Goal: Entertainment & Leisure: Consume media (video, audio)

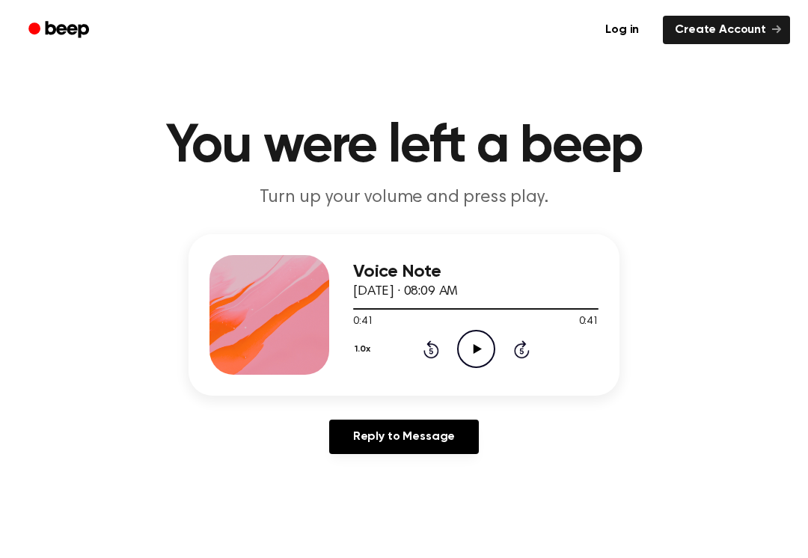
click at [461, 336] on icon "Play Audio" at bounding box center [476, 349] width 38 height 38
click at [490, 358] on icon "Pause Audio" at bounding box center [476, 349] width 38 height 38
click at [424, 345] on icon "Rewind 5 seconds" at bounding box center [431, 349] width 16 height 19
click at [435, 362] on div "1.0x Rewind 5 seconds Play Audio Skip 5 seconds" at bounding box center [475, 349] width 245 height 38
click at [423, 348] on icon "Rewind 5 seconds" at bounding box center [431, 349] width 16 height 19
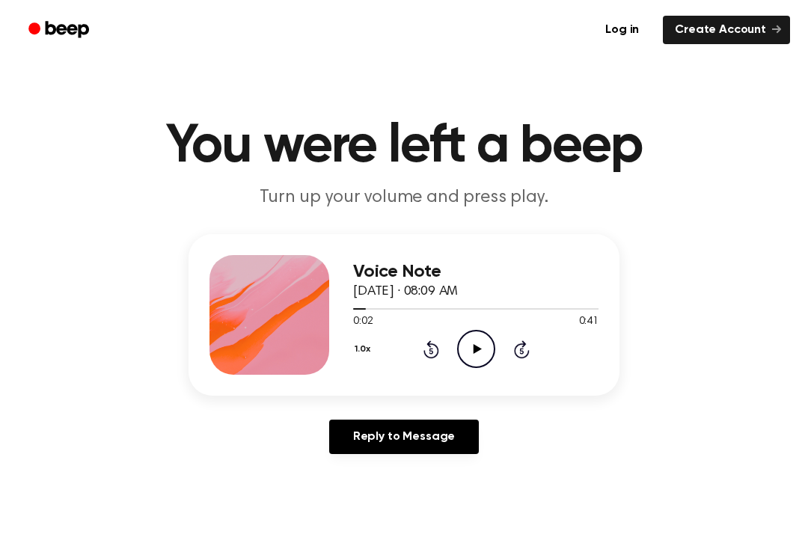
click at [421, 348] on div "1.0x Rewind 5 seconds Play Audio Skip 5 seconds" at bounding box center [475, 349] width 245 height 38
click at [421, 357] on div "1.0x Rewind 5 seconds Play Audio Skip 5 seconds" at bounding box center [475, 349] width 245 height 38
click at [428, 357] on icon at bounding box center [431, 349] width 16 height 18
click at [479, 355] on icon "Play Audio" at bounding box center [476, 349] width 38 height 38
click at [499, 370] on div "Voice Note [DATE] · 08:09 AM 0:11 0:41 Your browser does not support the [objec…" at bounding box center [475, 315] width 245 height 120
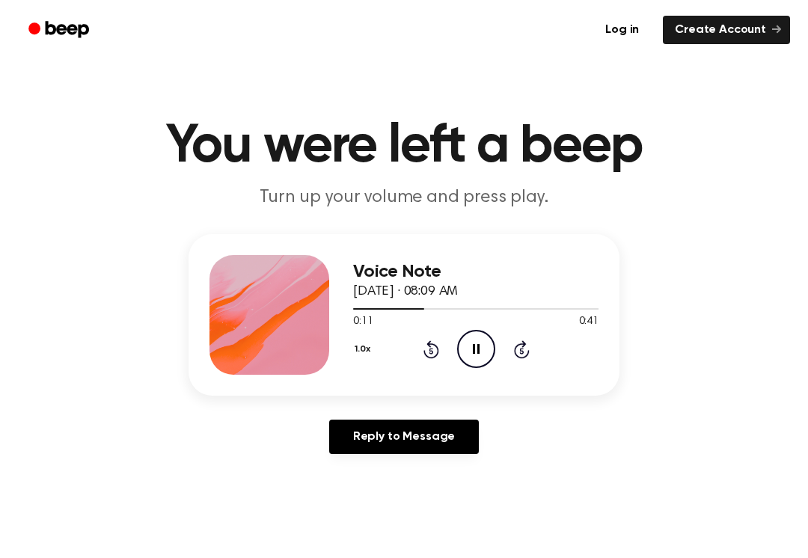
click at [499, 370] on div "Voice Note [DATE] · 08:09 AM 0:11 0:41 Your browser does not support the [objec…" at bounding box center [475, 315] width 245 height 120
click at [482, 363] on icon "Pause Audio" at bounding box center [476, 349] width 38 height 38
click at [432, 351] on icon at bounding box center [430, 351] width 4 height 6
click at [420, 353] on div "1.0x Rewind 5 seconds Play Audio Skip 5 seconds" at bounding box center [475, 349] width 245 height 38
click at [439, 360] on div "1.0x Rewind 5 seconds Play Audio Skip 5 seconds" at bounding box center [475, 349] width 245 height 38
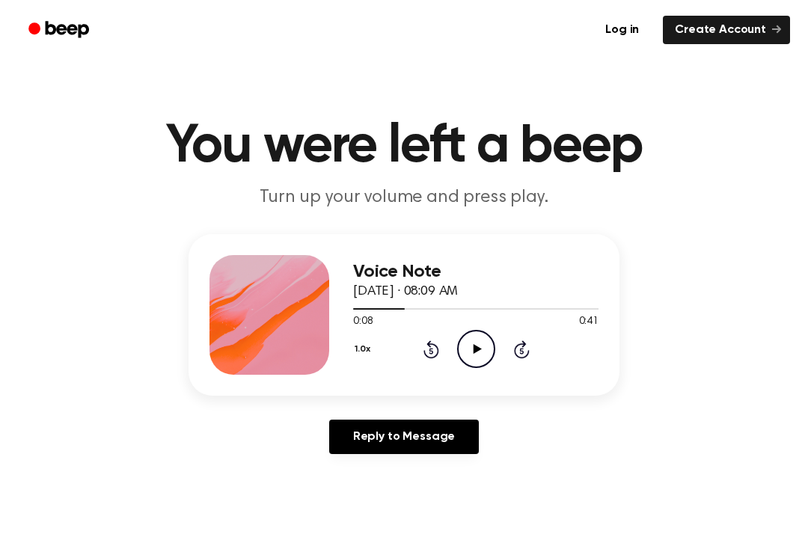
click at [437, 352] on icon at bounding box center [431, 349] width 16 height 18
click at [488, 361] on icon "Play Audio" at bounding box center [476, 349] width 38 height 38
click at [482, 340] on icon "Pause Audio" at bounding box center [476, 349] width 38 height 38
click at [470, 347] on icon "Play Audio" at bounding box center [476, 349] width 38 height 38
click at [434, 349] on icon "Rewind 5 seconds" at bounding box center [431, 349] width 16 height 19
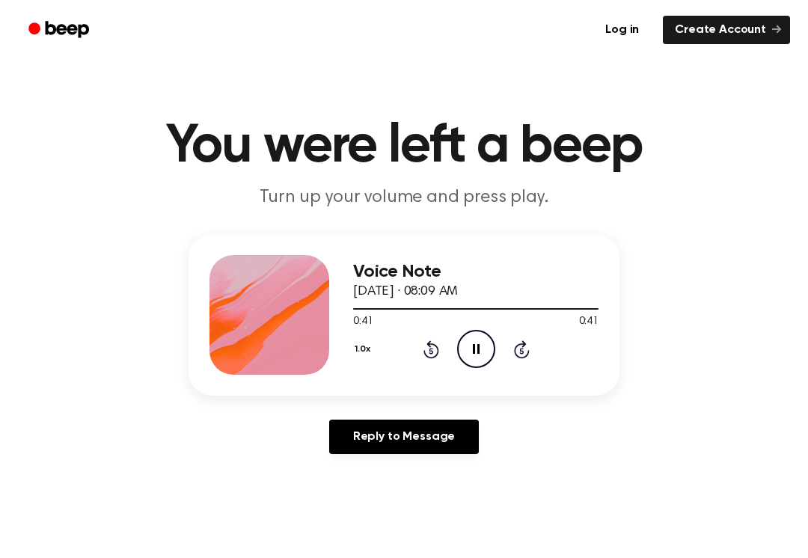
click at [434, 348] on icon "Rewind 5 seconds" at bounding box center [431, 349] width 16 height 19
click at [434, 334] on div "1.0x Rewind 5 seconds Pause Audio Skip 5 seconds" at bounding box center [475, 349] width 245 height 38
click at [437, 347] on icon at bounding box center [431, 349] width 16 height 18
click at [432, 357] on icon at bounding box center [431, 349] width 16 height 18
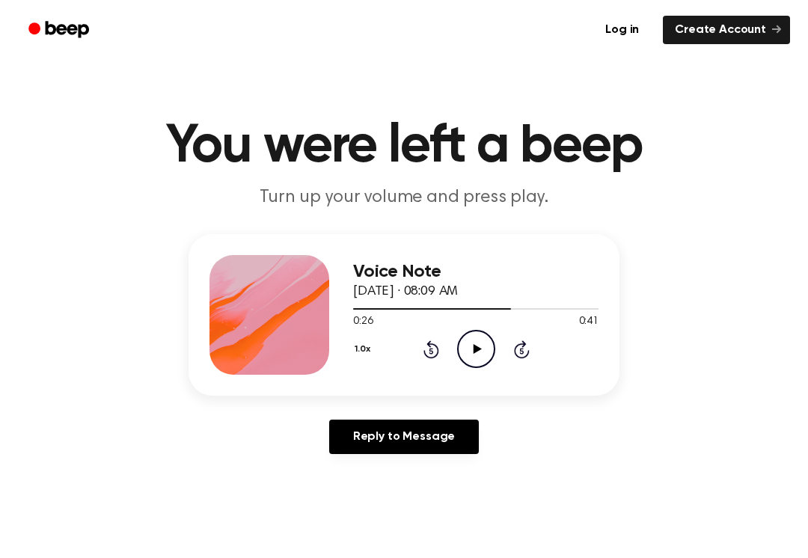
click at [431, 358] on icon at bounding box center [431, 349] width 16 height 18
click at [479, 355] on icon "Play Audio" at bounding box center [476, 349] width 38 height 38
click at [491, 358] on circle at bounding box center [476, 349] width 37 height 37
click at [481, 357] on icon "Play Audio" at bounding box center [476, 349] width 38 height 38
click at [471, 360] on icon "Play Audio" at bounding box center [476, 349] width 38 height 38
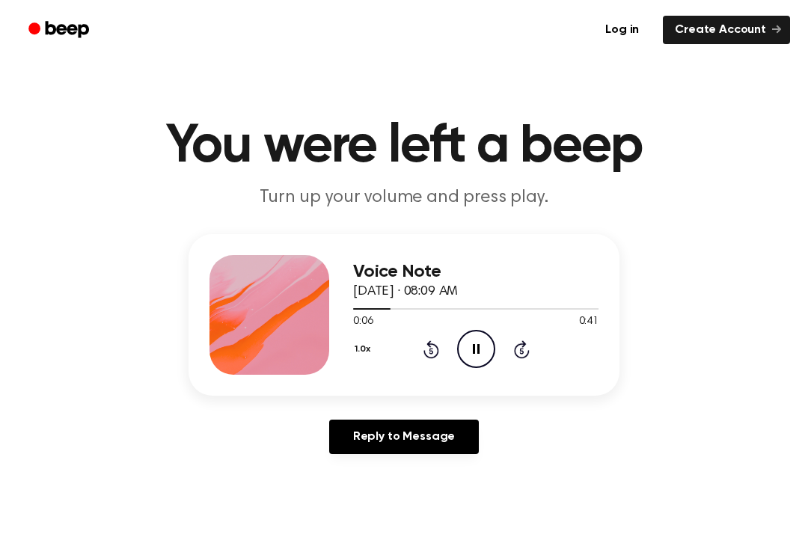
click at [474, 365] on icon "Pause Audio" at bounding box center [476, 349] width 38 height 38
